Goal: Transaction & Acquisition: Purchase product/service

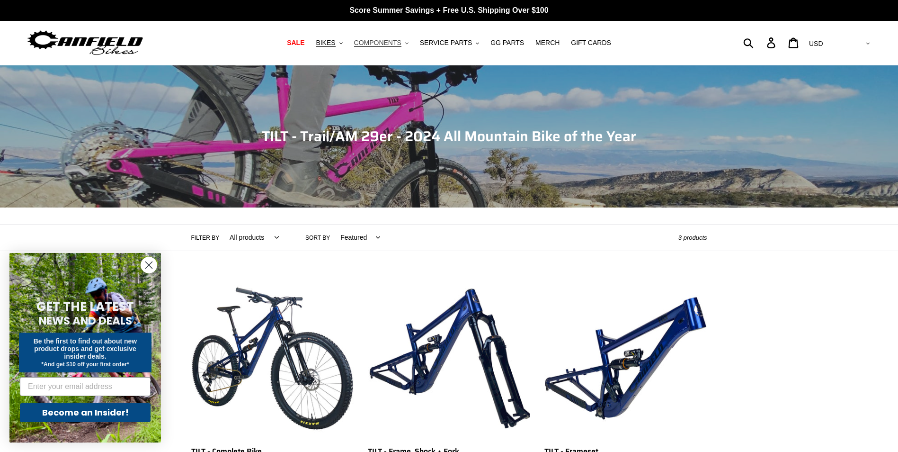
click at [391, 40] on span "COMPONENTS" at bounding box center [377, 43] width 47 height 8
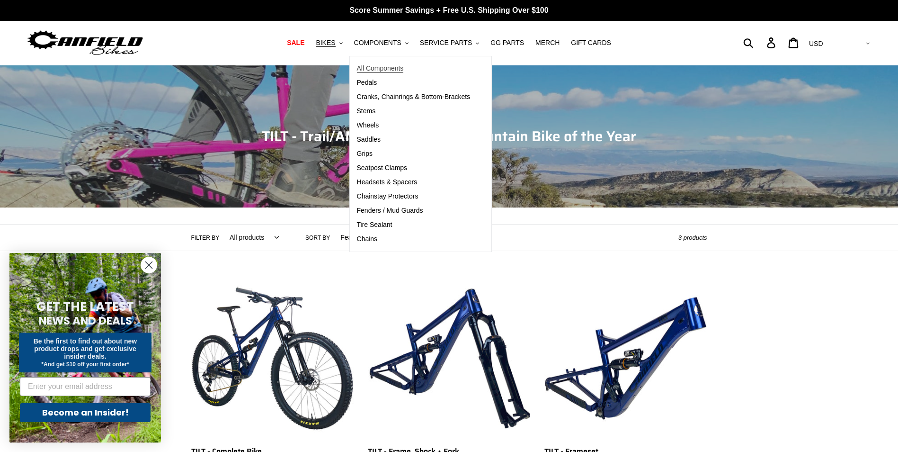
click at [391, 67] on span "All Components" at bounding box center [380, 68] width 47 height 8
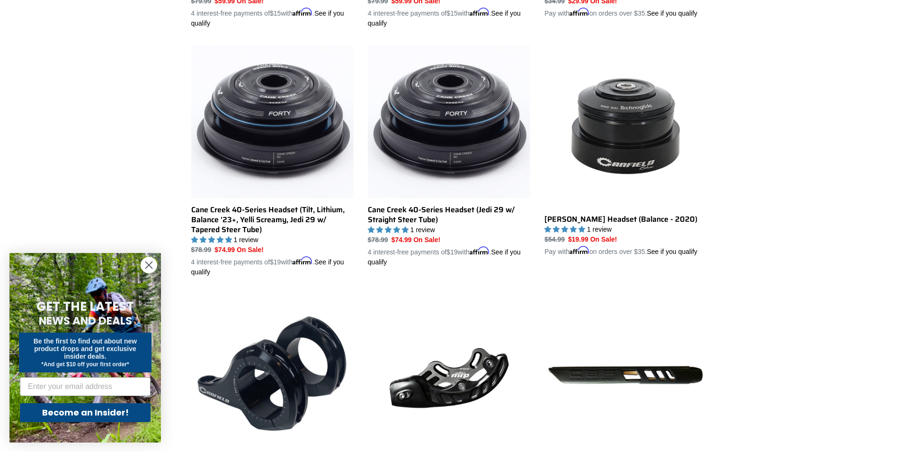
scroll to position [994, 0]
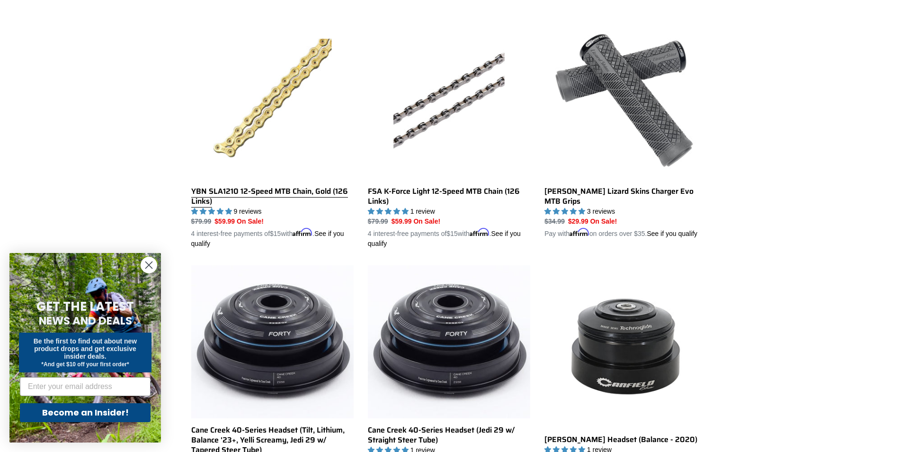
click at [275, 107] on link "YBN SLA1210 12-Speed MTB Chain, Gold (126 Links)" at bounding box center [272, 132] width 162 height 231
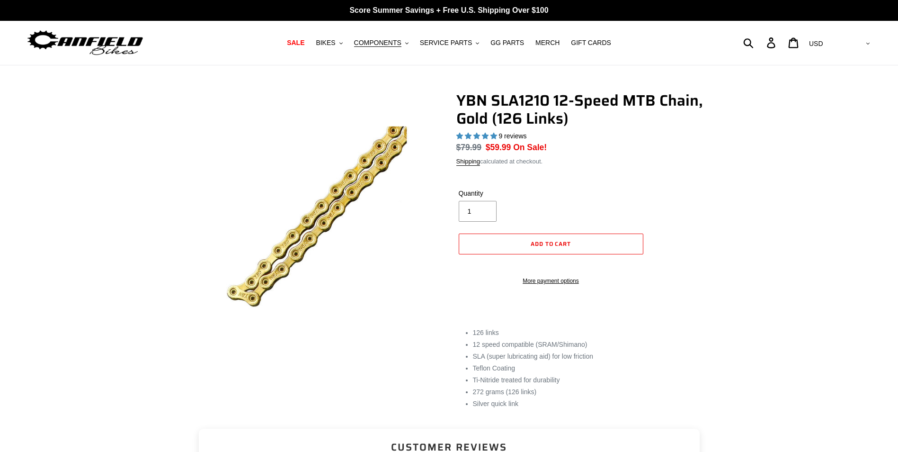
select select "highest-rating"
